Goal: Information Seeking & Learning: Learn about a topic

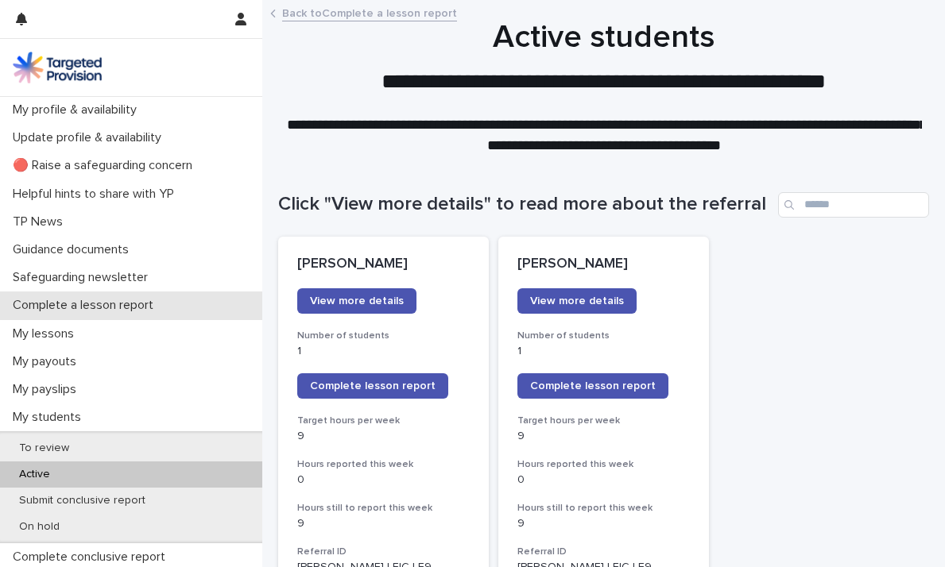
scroll to position [44, 0]
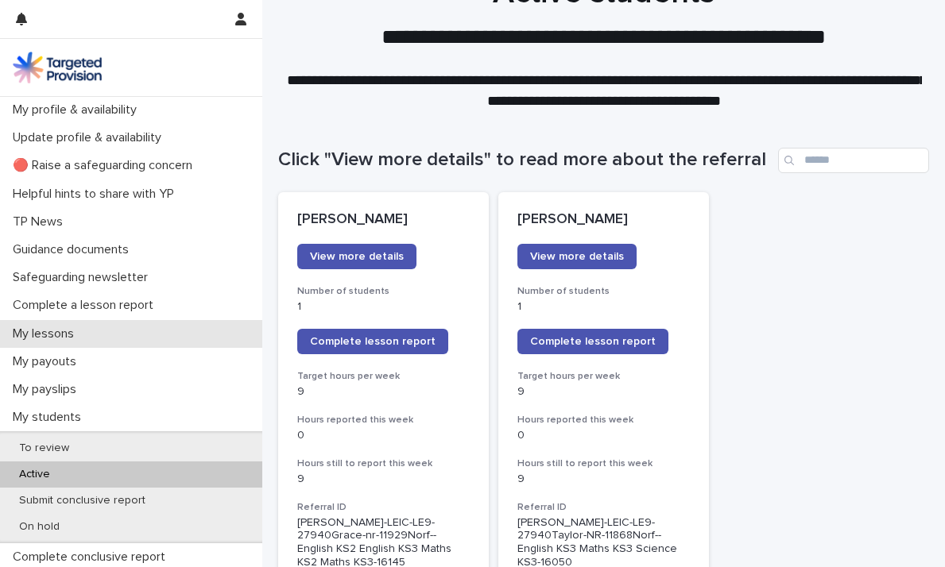
click at [65, 327] on p "My lessons" at bounding box center [46, 333] width 80 height 15
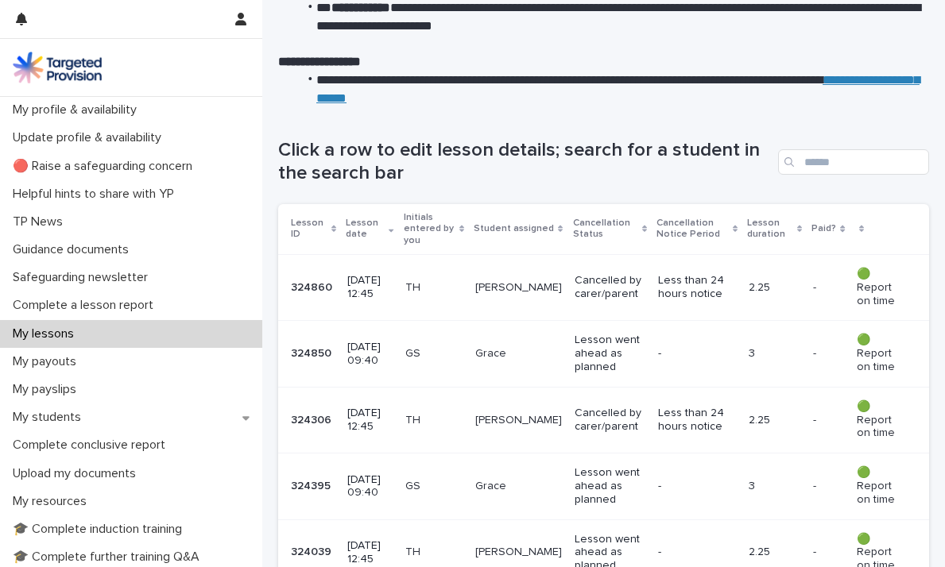
scroll to position [180, 0]
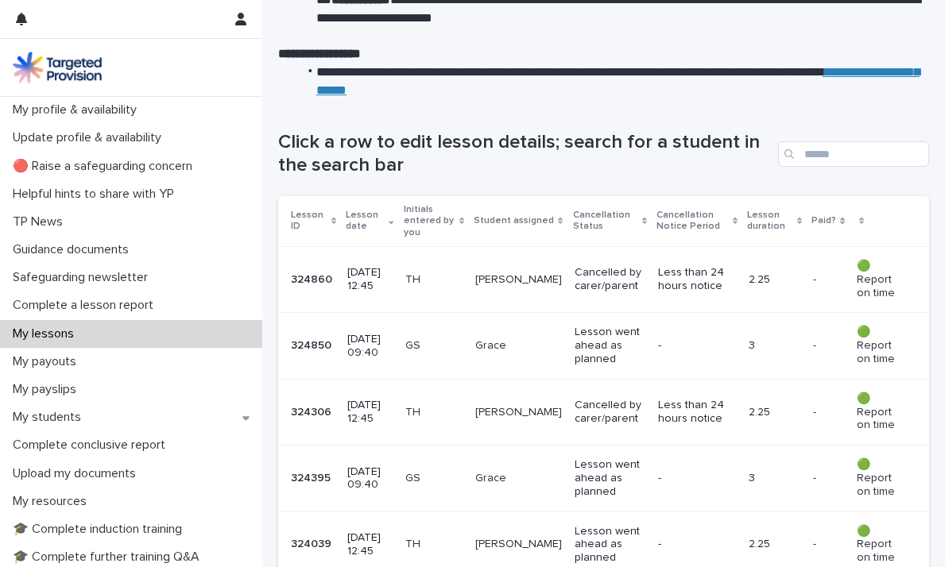
click at [426, 339] on p "GS" at bounding box center [433, 346] width 57 height 14
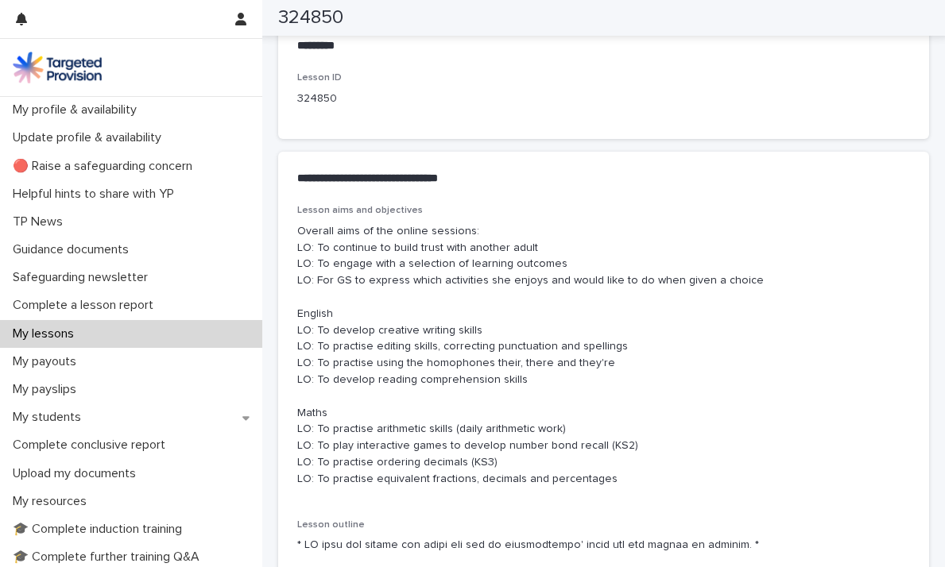
scroll to position [810, 0]
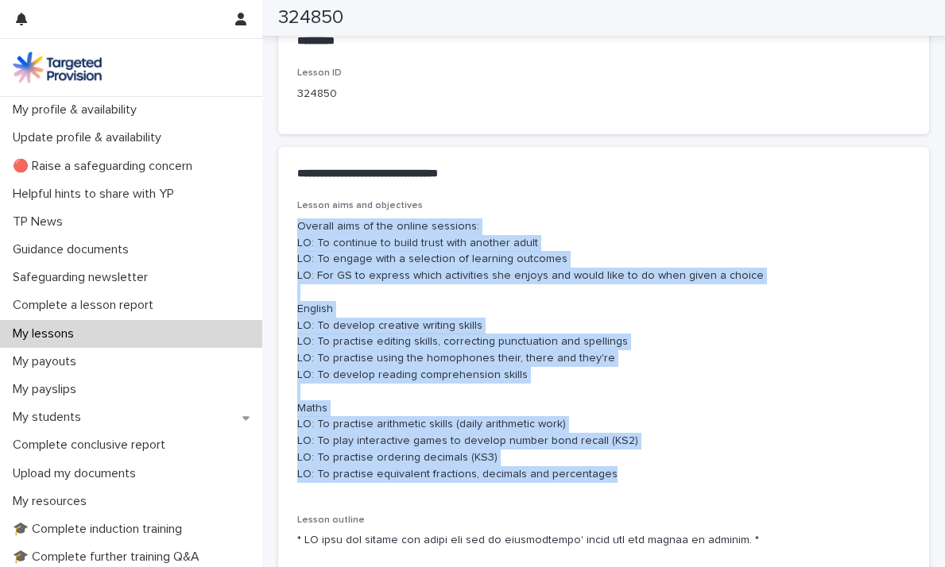
drag, startPoint x: 617, startPoint y: 480, endPoint x: 294, endPoint y: 230, distance: 408.4
click at [294, 230] on div "Lesson aims and objectives Overall aims of the online sessions: LO: To continue…" at bounding box center [603, 563] width 651 height 727
copy p "Overall aims of the online sessions: LO: To continue to build trust with anothe…"
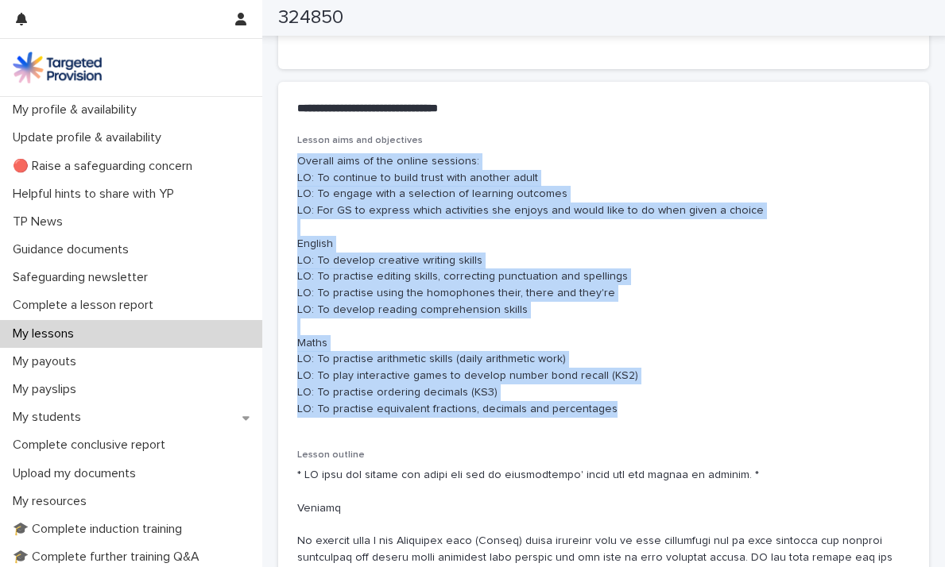
scroll to position [914, 0]
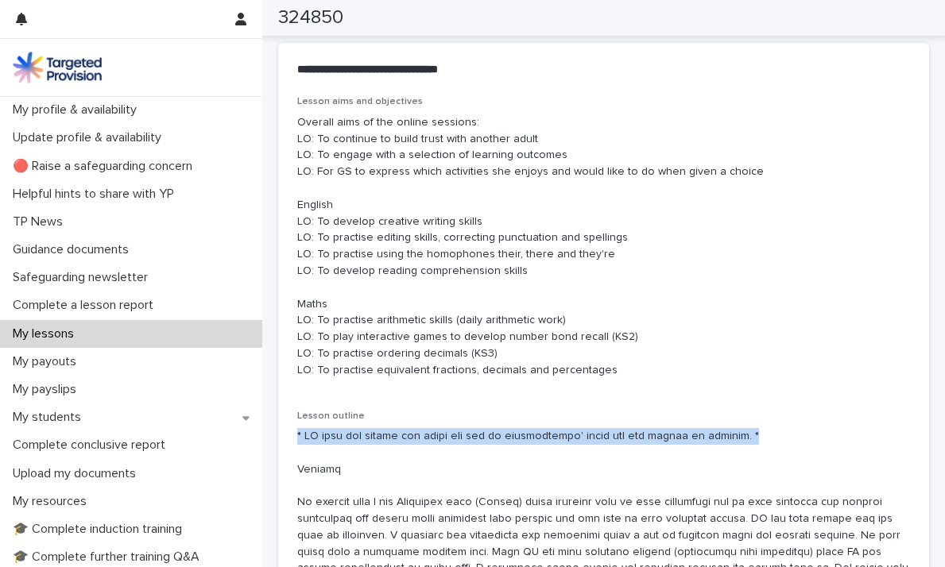
drag, startPoint x: 775, startPoint y: 427, endPoint x: 768, endPoint y: 439, distance: 13.5
copy p "* GS kept her camera off [DATE] and was at grandparents' house for her lesson a…"
